Goal: Check status: Check status

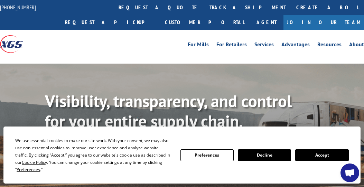
click at [312, 155] on button "Accept" at bounding box center [321, 155] width 53 height 12
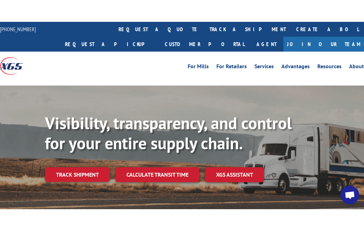
scroll to position [58, 0]
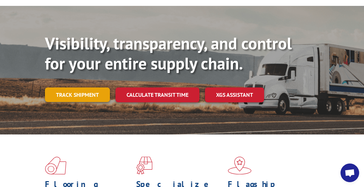
click at [85, 95] on link "Track shipment" at bounding box center [77, 95] width 65 height 15
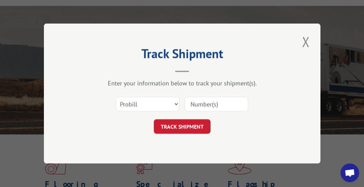
click at [274, 133] on div "TRACK SHIPMENT" at bounding box center [183, 126] width 208 height 15
click at [214, 106] on input at bounding box center [217, 104] width 64 height 15
paste input "17002161"
type input "17002161"
click at [194, 129] on button "TRACK SHIPMENT" at bounding box center [182, 126] width 57 height 15
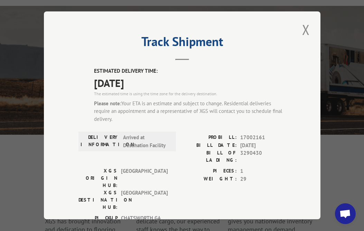
click at [237, 70] on label "ESTIMATED DELIVERY TIME:" at bounding box center [190, 71] width 192 height 8
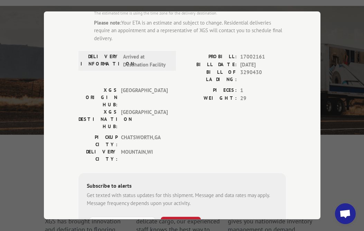
scroll to position [92, 0]
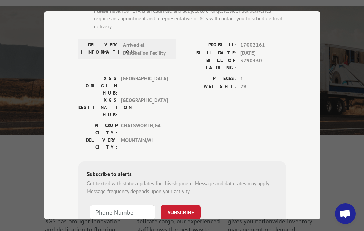
click at [303, 92] on div "Track Shipment ESTIMATED DELIVERY TIME: [DATE] The estimated time is using the …" at bounding box center [182, 115] width 277 height 208
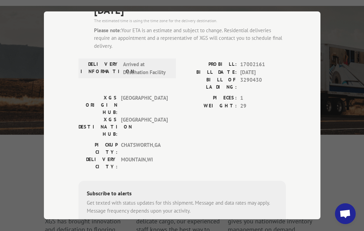
scroll to position [27, 0]
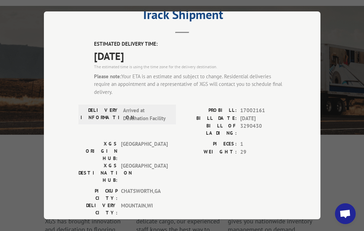
click at [281, 33] on div "Track Shipment ESTIMATED DELIVERY TIME: [DATE] The estimated time is using the …" at bounding box center [182, 115] width 277 height 208
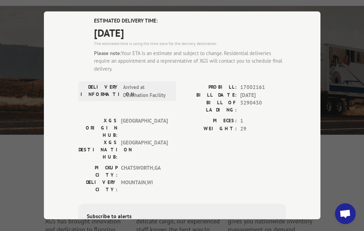
click at [284, 43] on div "Track Shipment ESTIMATED DELIVERY TIME: [DATE] The estimated time is using the …" at bounding box center [182, 115] width 277 height 208
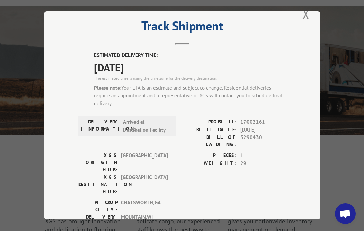
click at [257, 60] on span "[DATE]" at bounding box center [190, 68] width 192 height 16
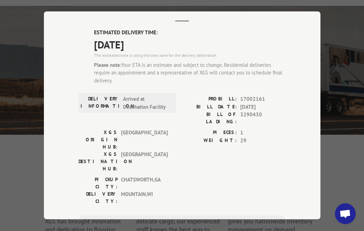
scroll to position [4, 0]
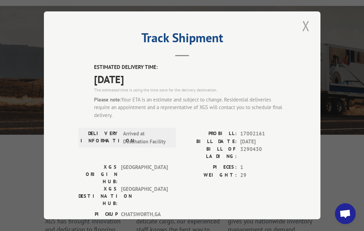
click at [303, 25] on button "Close modal" at bounding box center [306, 25] width 12 height 19
click at [303, 25] on div "Visibility, transparency, and control for your entire supply chain. Track shipm…" at bounding box center [182, 77] width 364 height 142
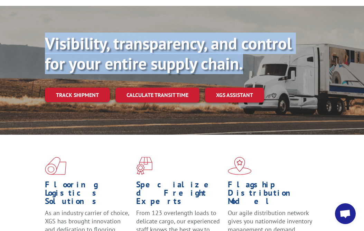
click at [303, 25] on div "Visibility, transparency, and control for your entire supply chain. Track shipm…" at bounding box center [182, 77] width 364 height 142
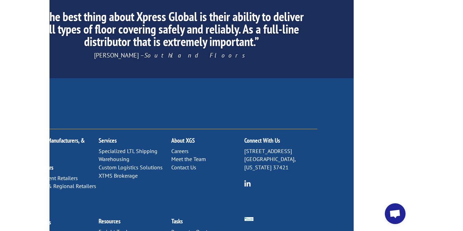
scroll to position [1136, 8]
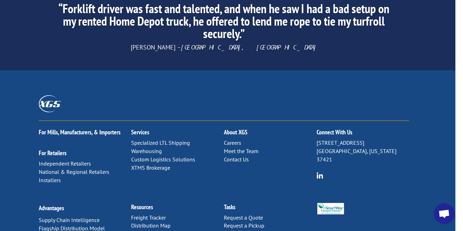
click at [241, 156] on link "Contact Us" at bounding box center [236, 159] width 25 height 7
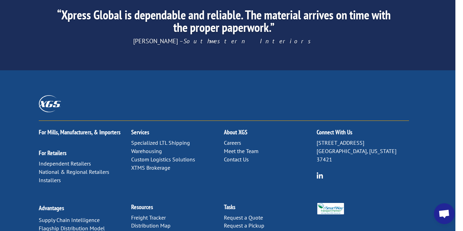
scroll to position [1124, 8]
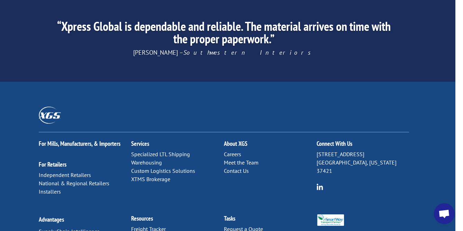
click at [239, 167] on link "Contact Us" at bounding box center [236, 170] width 25 height 7
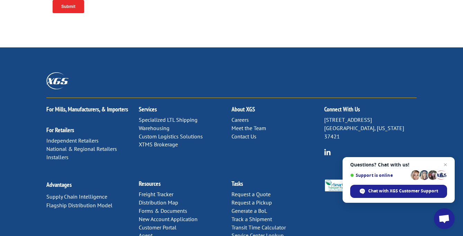
scroll to position [386, 0]
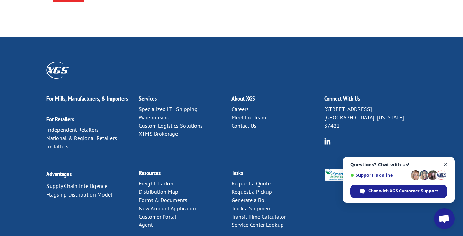
click at [445, 164] on span "Open chat" at bounding box center [445, 165] width 9 height 9
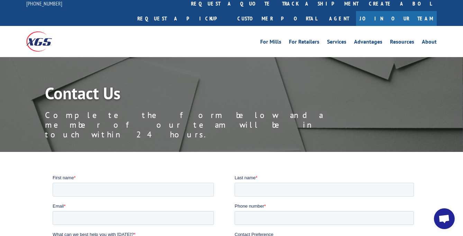
scroll to position [0, 0]
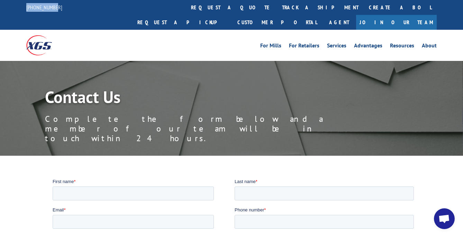
drag, startPoint x: 61, startPoint y: 7, endPoint x: 21, endPoint y: 7, distance: 39.8
click at [21, 7] on div "844-947-7447 request a quote track a shipment Create a BOL Request a pickup Cus…" at bounding box center [231, 15] width 463 height 30
click at [67, 10] on div "844-947-7447 request a quote track a shipment Create a BOL Request a pickup Cus…" at bounding box center [231, 15] width 410 height 30
drag, startPoint x: 70, startPoint y: 7, endPoint x: 43, endPoint y: 7, distance: 26.3
click at [25, 7] on div "844-947-7447 request a quote track a shipment Create a BOL Request a pickup Cus…" at bounding box center [231, 15] width 463 height 30
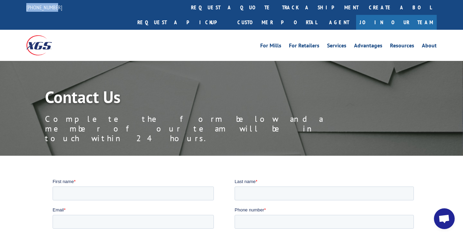
click at [84, 0] on div "844-947-7447 request a quote track a shipment Create a BOL Request a pickup Cus…" at bounding box center [231, 15] width 410 height 30
drag, startPoint x: 87, startPoint y: 6, endPoint x: 24, endPoint y: 6, distance: 63.3
click at [24, 6] on div "844-947-7447 request a quote track a shipment Create a BOL Request a pickup Cus…" at bounding box center [231, 15] width 463 height 30
